Goal: Understand process/instructions

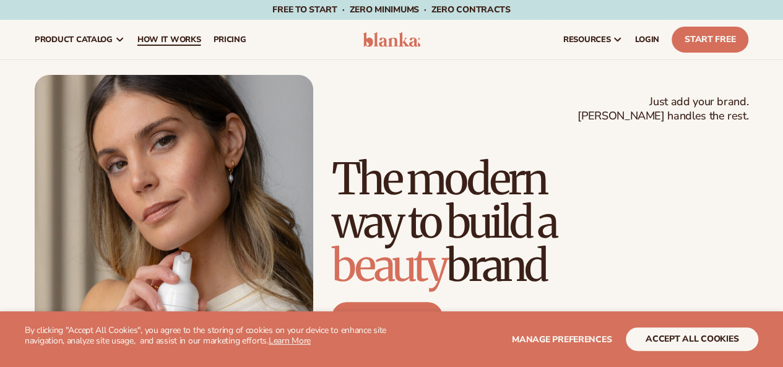
click at [176, 49] on link "How It Works" at bounding box center [169, 40] width 76 height 40
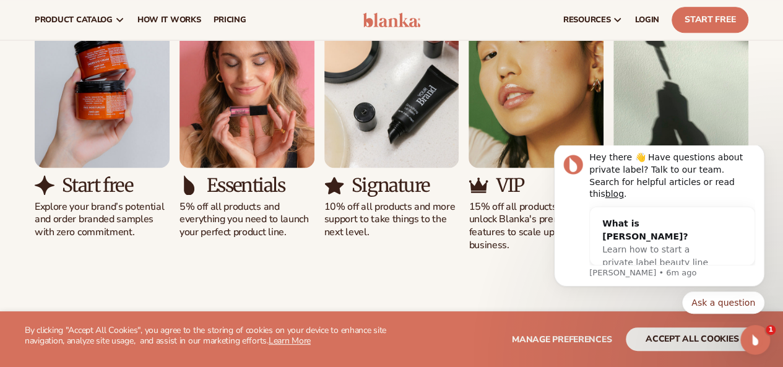
scroll to position [470, 0]
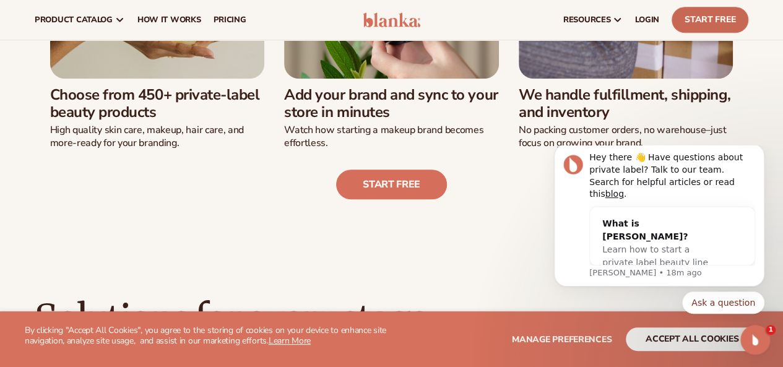
click at [717, 28] on link "Start Free" at bounding box center [710, 20] width 77 height 26
